Goal: Information Seeking & Learning: Learn about a topic

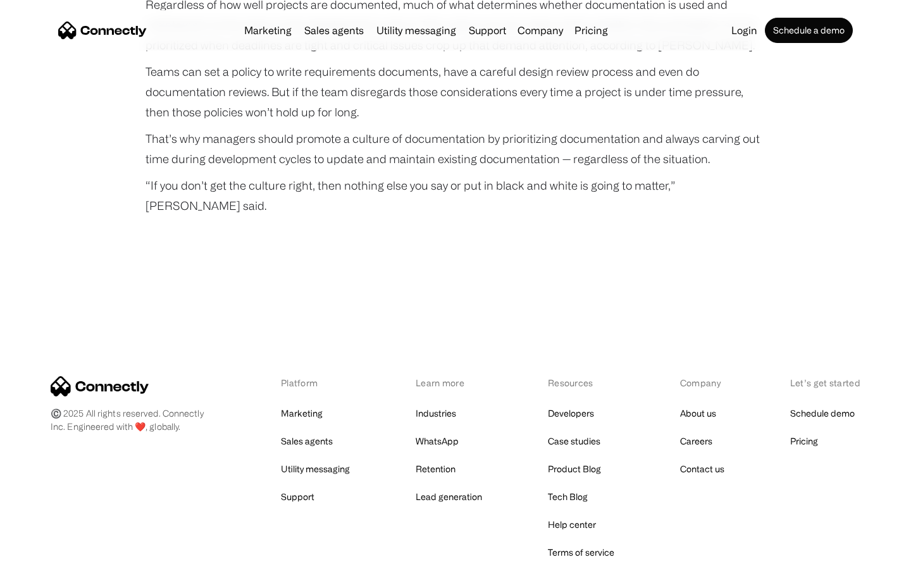
scroll to position [4222, 0]
